Goal: Task Accomplishment & Management: Use online tool/utility

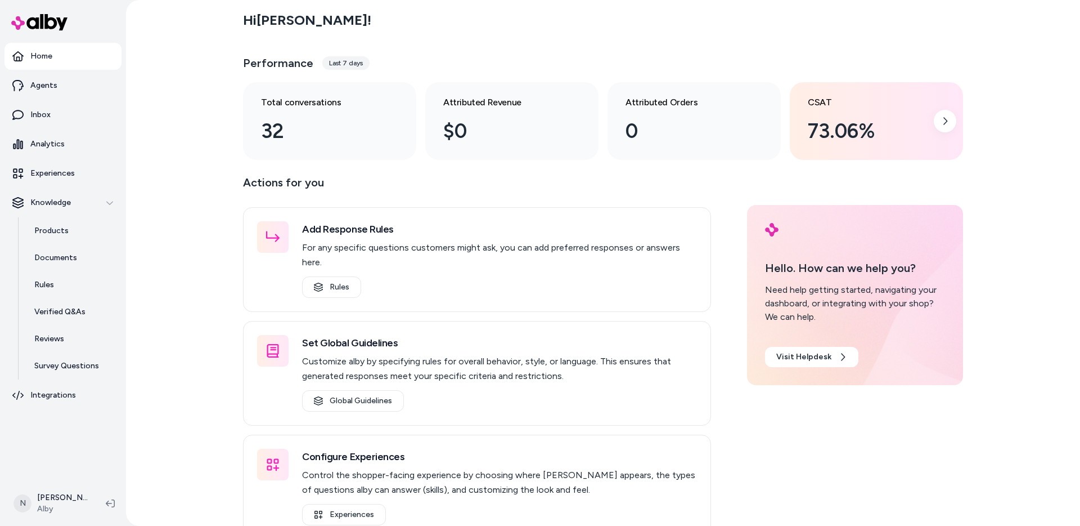
click at [887, 123] on div "73.06%" at bounding box center [867, 131] width 119 height 30
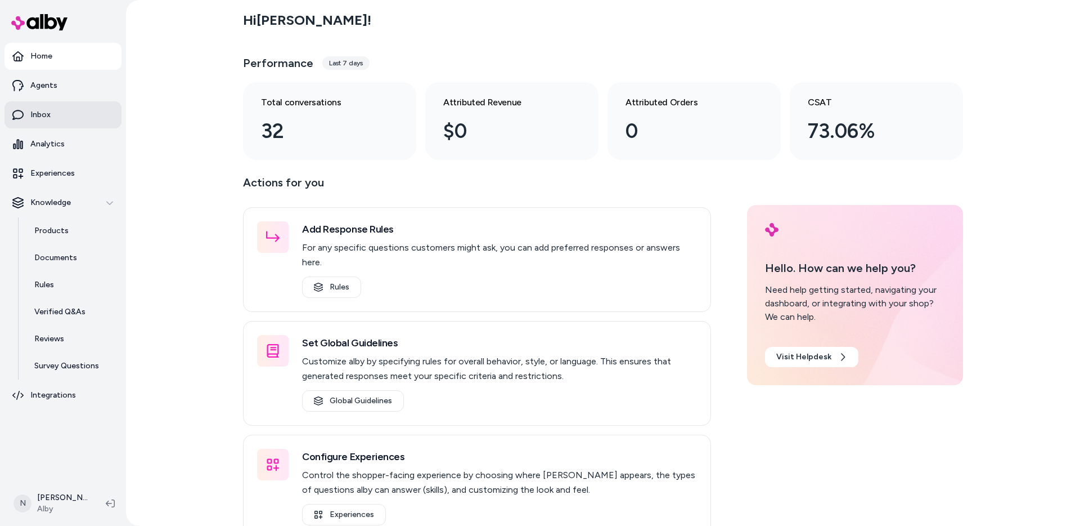
click at [55, 115] on link "Inbox" at bounding box center [63, 114] width 117 height 27
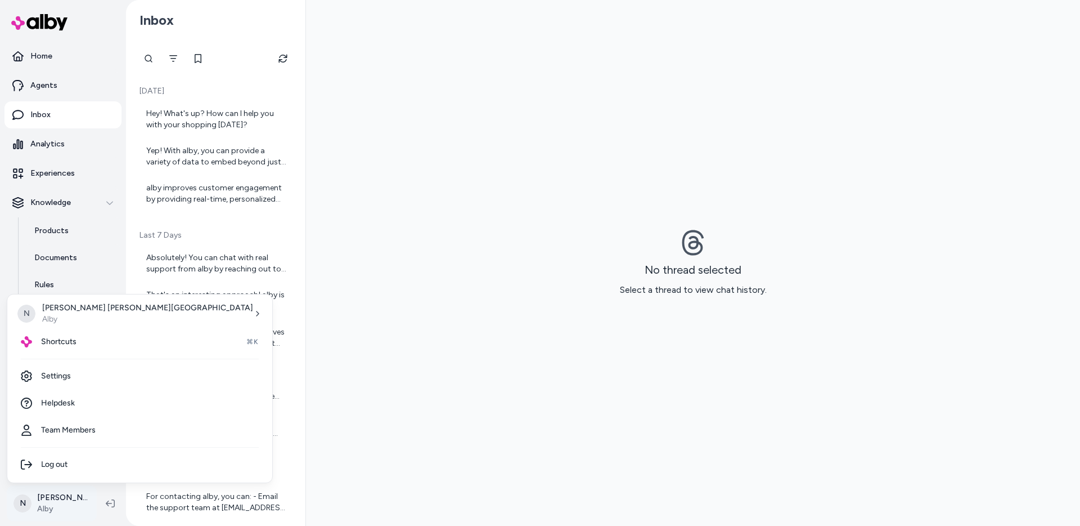
click at [54, 495] on html "Home Agents Inbox Analytics Experiences Knowledge Products Documents Rules Veri…" at bounding box center [540, 263] width 1080 height 526
click at [73, 346] on span "Shortcuts" at bounding box center [58, 341] width 35 height 11
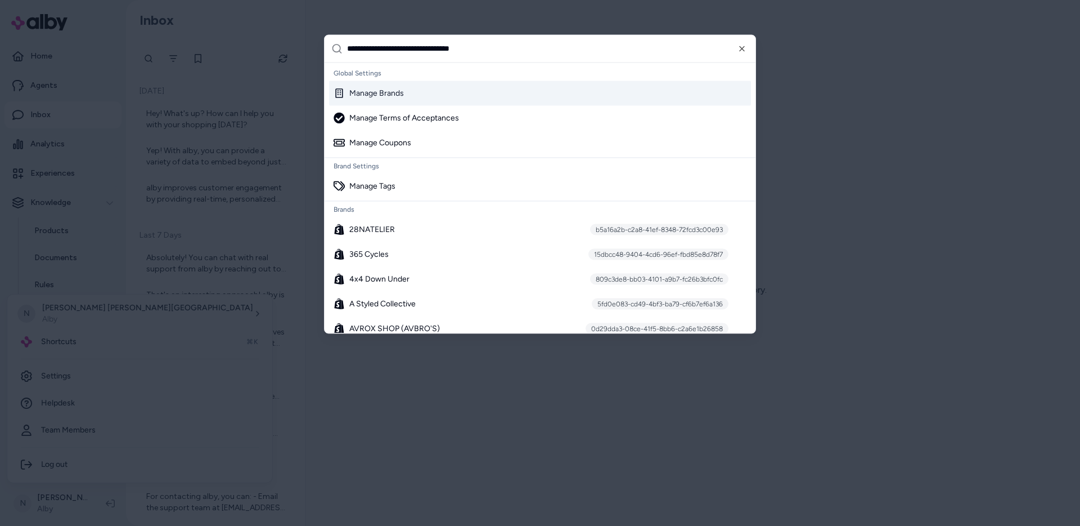
type input "**********"
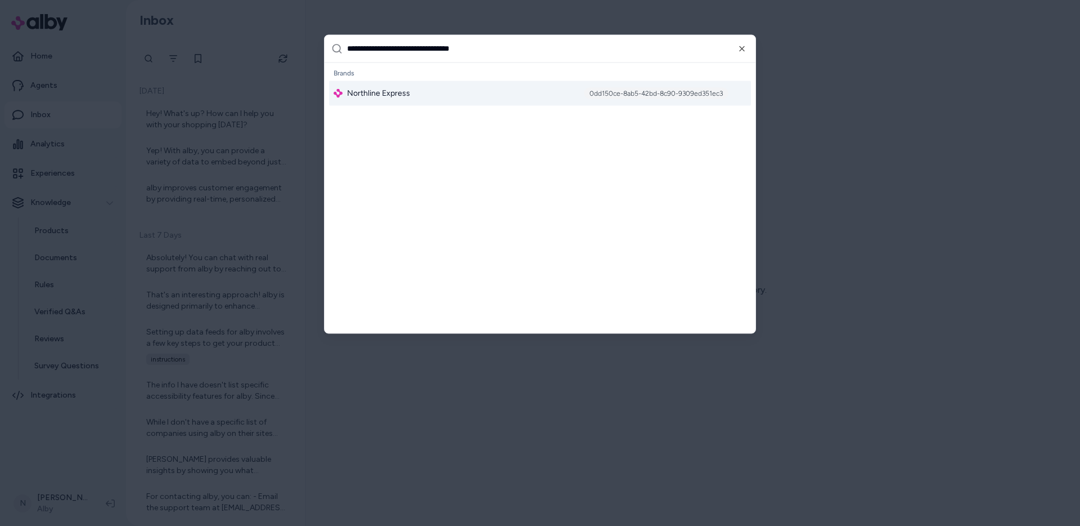
click at [461, 92] on div "Northline Express 0dd150ce-8ab5-42bd-8c90-9309ed351ec3" at bounding box center [540, 92] width 422 height 25
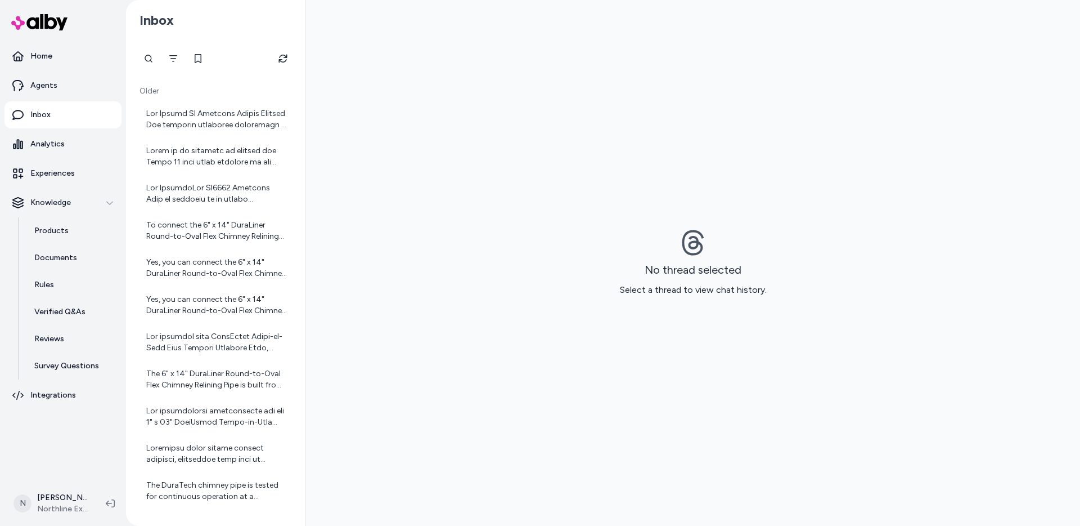
drag, startPoint x: 472, startPoint y: 142, endPoint x: 363, endPoint y: 102, distance: 115.9
click at [475, 142] on div "No thread selected Select a thread to view chat history." at bounding box center [693, 263] width 774 height 526
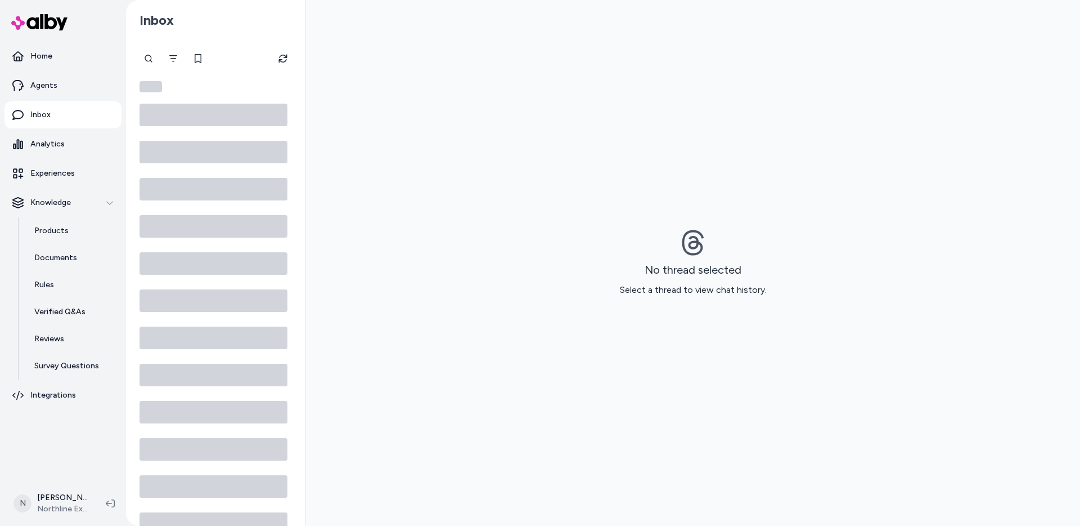
click at [485, 118] on div "No thread selected Select a thread to view chat history." at bounding box center [693, 263] width 774 height 526
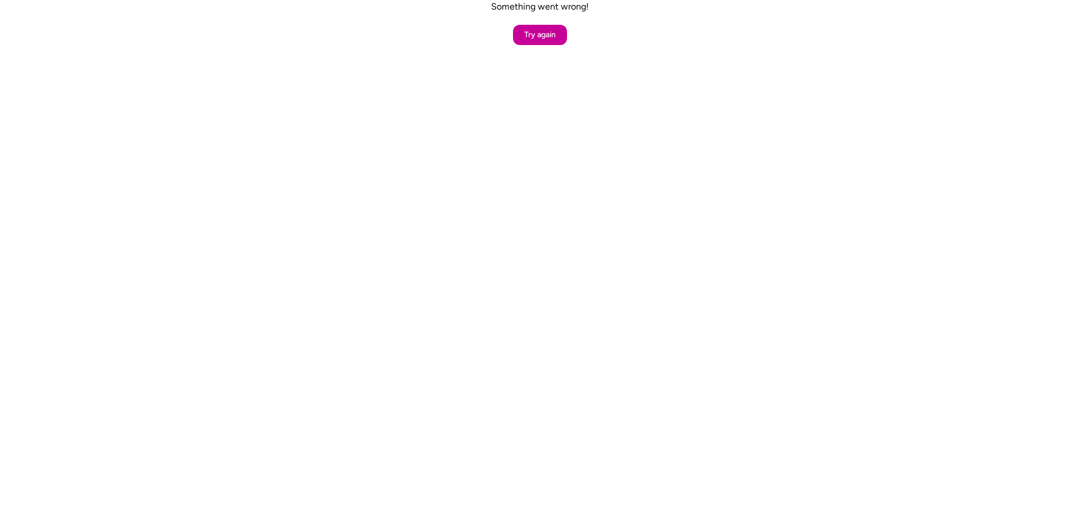
click at [547, 35] on button "Try again" at bounding box center [540, 35] width 54 height 20
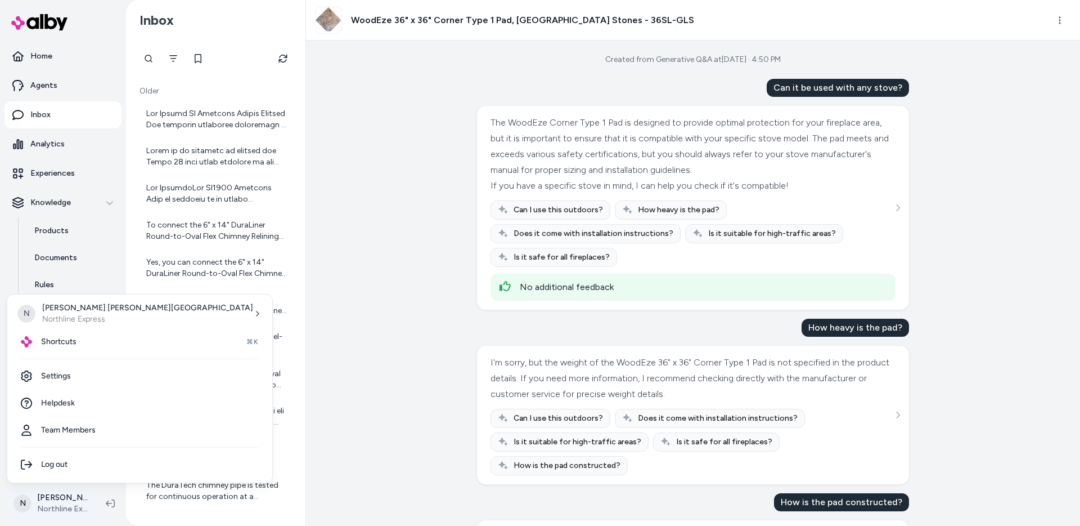
click at [53, 501] on html "Home Agents Inbox Analytics Experiences Knowledge Products Documents Rules Veri…" at bounding box center [540, 263] width 1080 height 526
click at [83, 337] on div "Shortcuts ⌘K" at bounding box center [140, 341] width 256 height 27
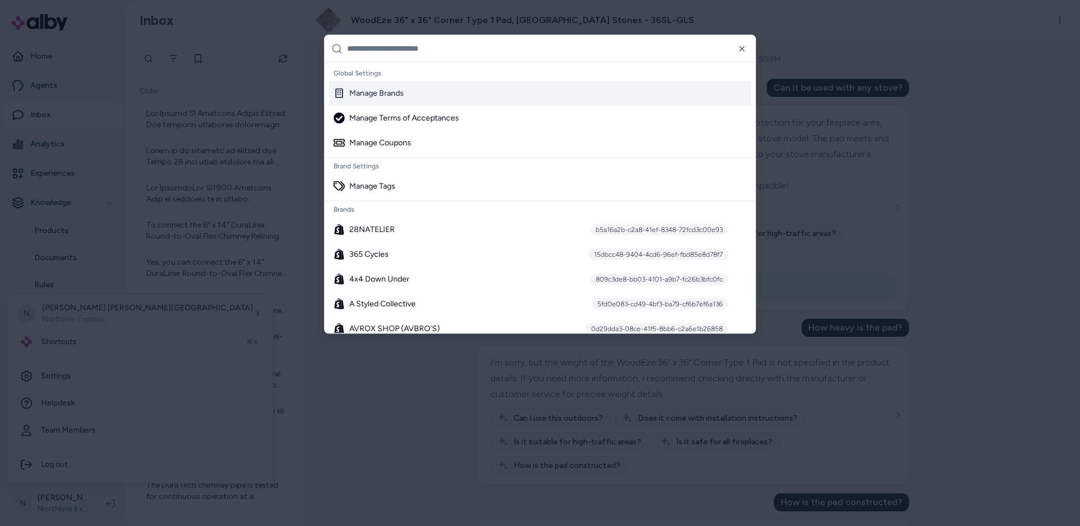
paste input "**********"
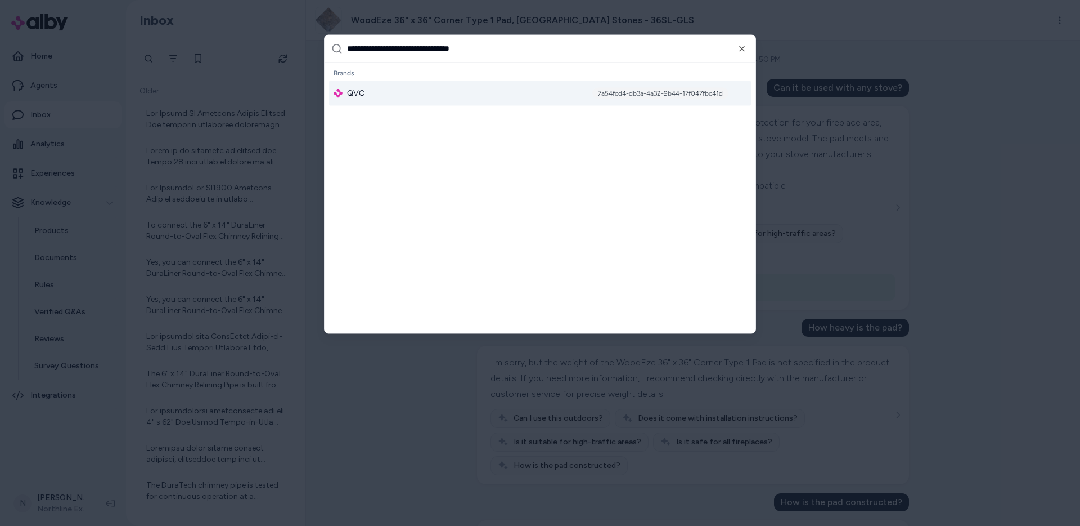
type input "**********"
click at [468, 91] on div "QVC 7a54fcd4-db3a-4a32-9b44-17f047fbc41d" at bounding box center [540, 92] width 422 height 25
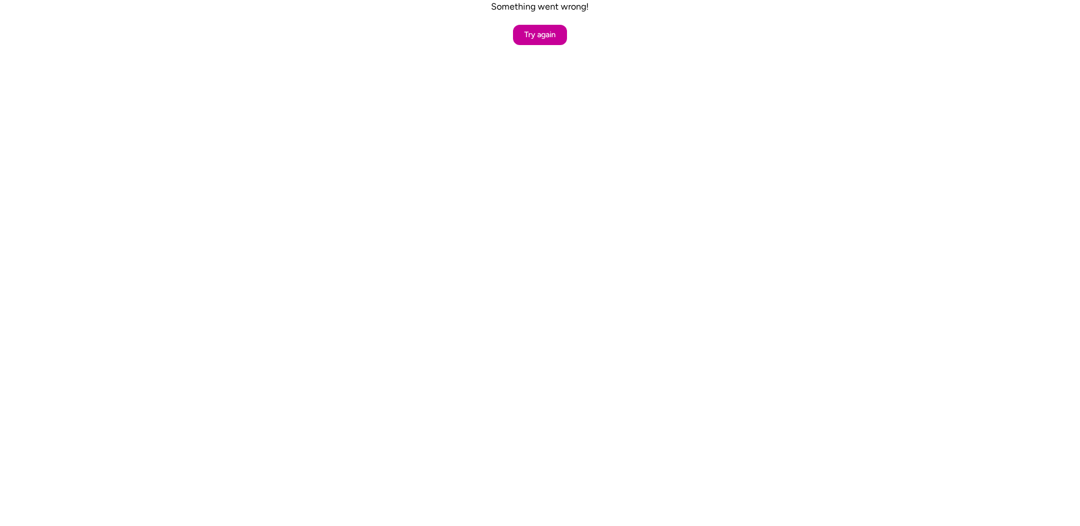
click at [549, 37] on button "Try again" at bounding box center [540, 35] width 54 height 20
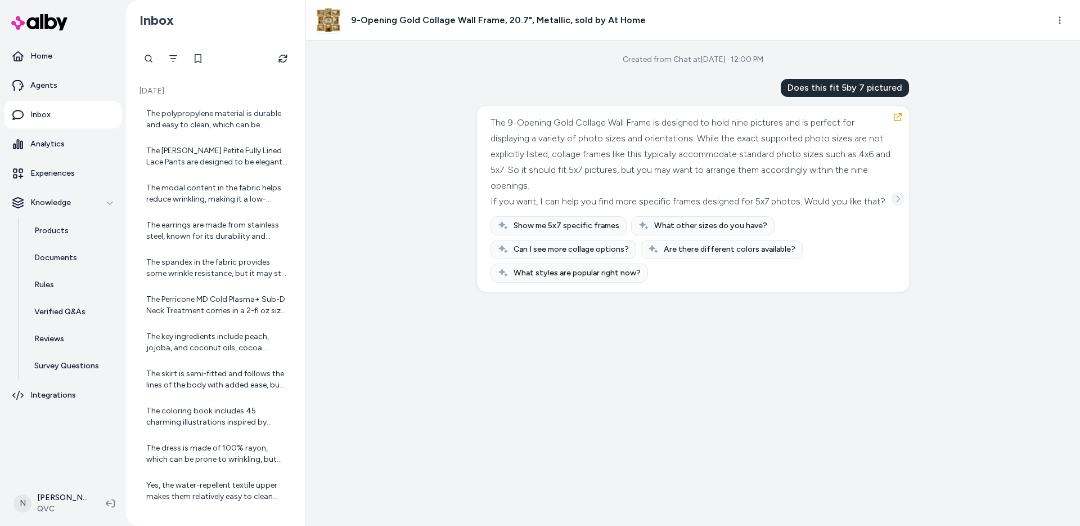
click at [900, 203] on icon "See more" at bounding box center [898, 199] width 8 height 8
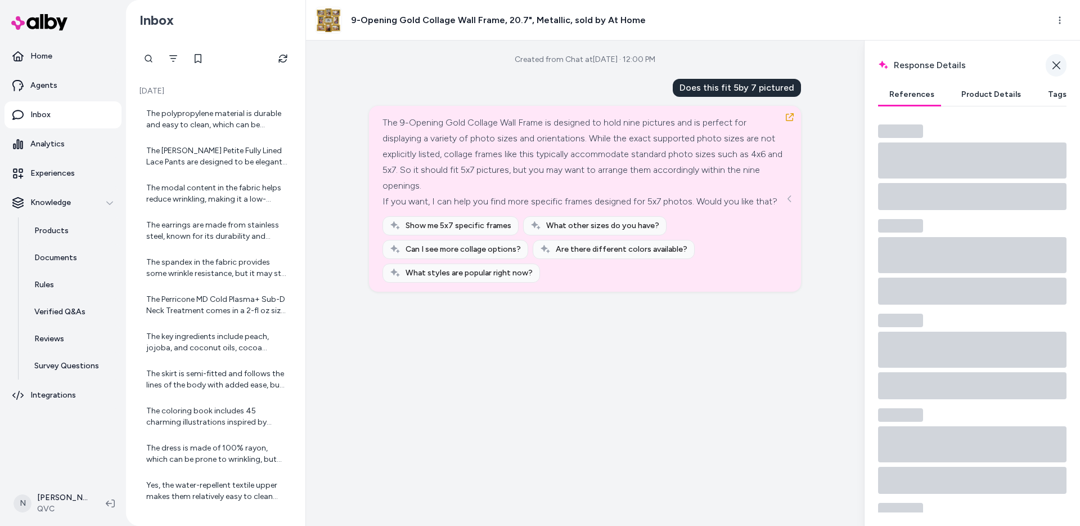
click at [1054, 63] on icon "button" at bounding box center [1057, 65] width 8 height 8
